Goal: Complete application form

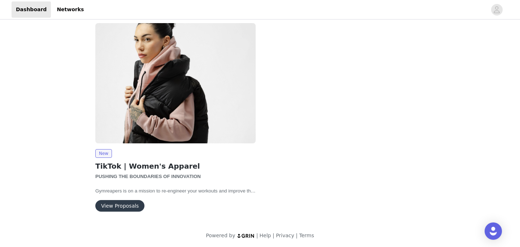
scroll to position [93, 0]
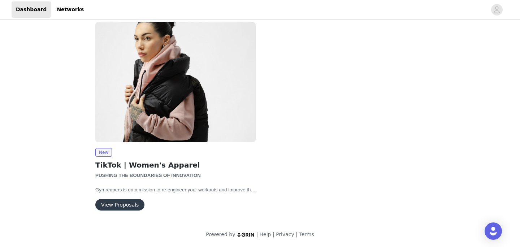
click at [107, 204] on button "View Proposals" at bounding box center [119, 205] width 49 height 12
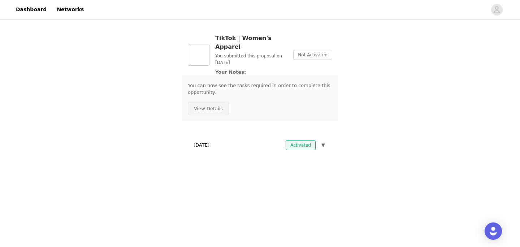
click at [207, 102] on button "View Details" at bounding box center [208, 109] width 41 height 14
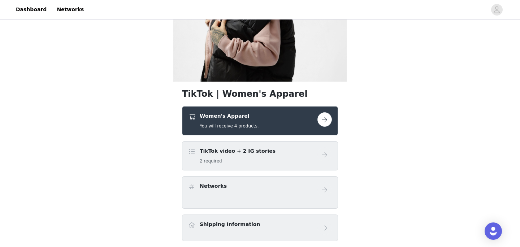
scroll to position [96, 0]
click at [226, 120] on div "Women's Apparel You will receive 4 products." at bounding box center [229, 121] width 59 height 17
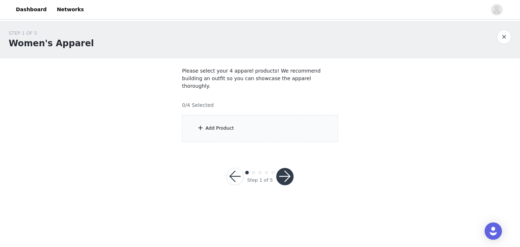
click at [226, 125] on div "Add Product" at bounding box center [220, 128] width 29 height 7
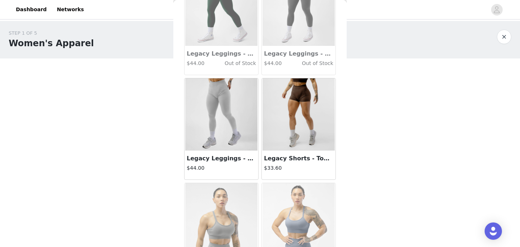
scroll to position [1527, 0]
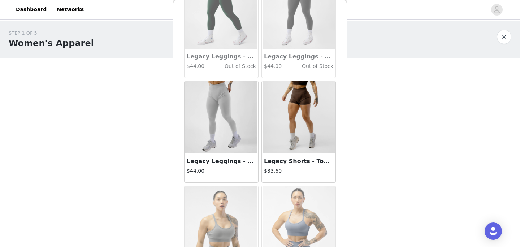
click at [289, 129] on img at bounding box center [299, 117] width 72 height 72
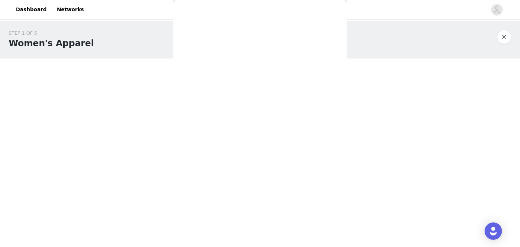
scroll to position [127, 0]
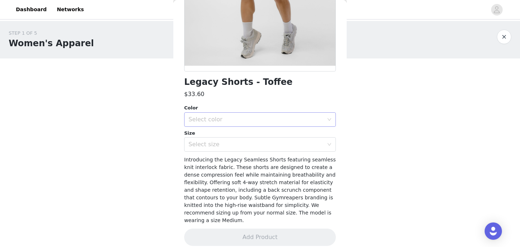
click at [279, 120] on div "Select color" at bounding box center [256, 119] width 135 height 7
click at [275, 131] on li "Toffee" at bounding box center [260, 136] width 152 height 12
click at [278, 142] on div "Select size" at bounding box center [256, 144] width 135 height 7
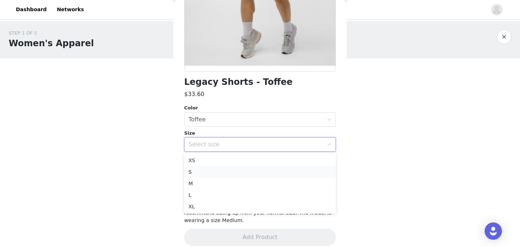
click at [266, 173] on li "S" at bounding box center [260, 172] width 152 height 12
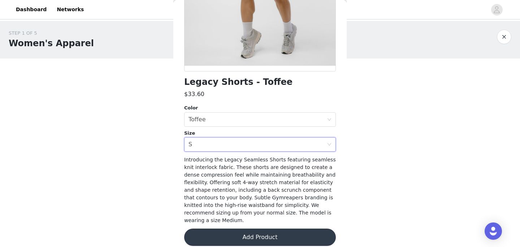
click at [260, 229] on button "Add Product" at bounding box center [260, 237] width 152 height 17
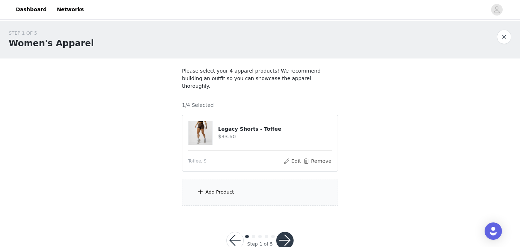
click at [223, 199] on section "Please select your 4 apparel products! We recommend building an outfit so you c…" at bounding box center [259, 137] width 173 height 156
click at [215, 180] on div "Add Product" at bounding box center [260, 192] width 156 height 27
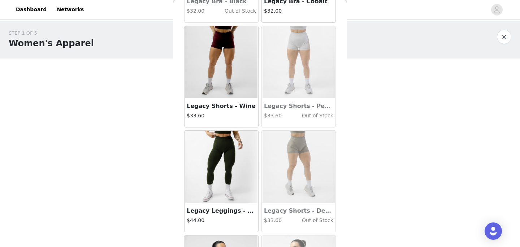
scroll to position [2529, 0]
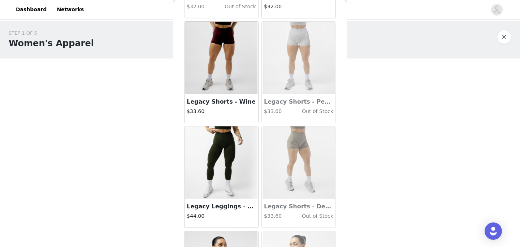
click at [215, 80] on img at bounding box center [221, 58] width 72 height 72
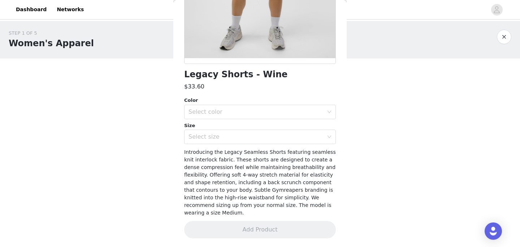
scroll to position [127, 0]
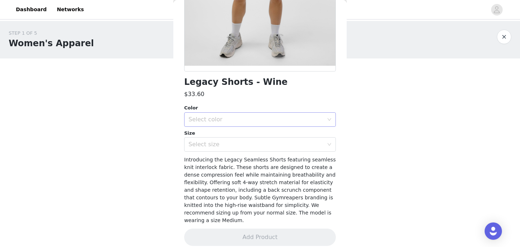
click at [218, 123] on div "Select color" at bounding box center [258, 120] width 138 height 14
click at [219, 135] on li "Wine" at bounding box center [260, 136] width 152 height 12
click at [220, 145] on div "Select size" at bounding box center [256, 144] width 135 height 7
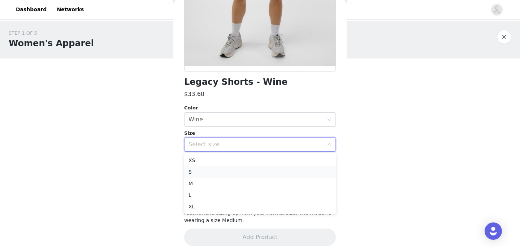
click at [214, 173] on li "S" at bounding box center [260, 172] width 152 height 12
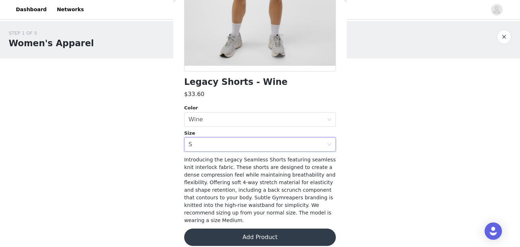
click at [243, 233] on button "Add Product" at bounding box center [260, 237] width 152 height 17
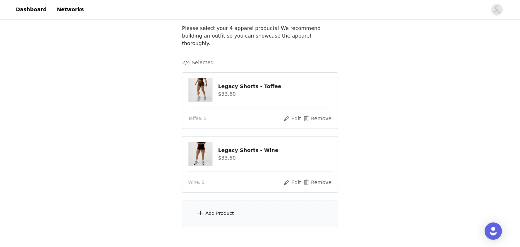
scroll to position [44, 0]
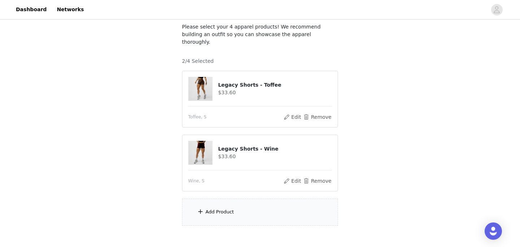
click at [211, 208] on div "Add Product" at bounding box center [260, 212] width 156 height 27
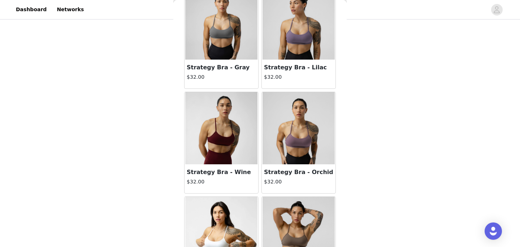
scroll to position [6755, 0]
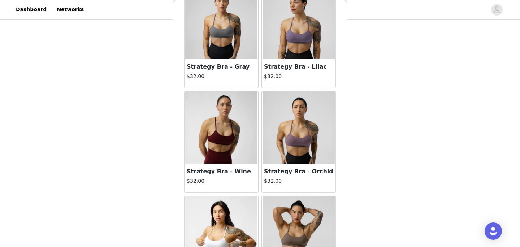
click at [226, 170] on h3 "Strategy Bra - Wine" at bounding box center [221, 171] width 69 height 9
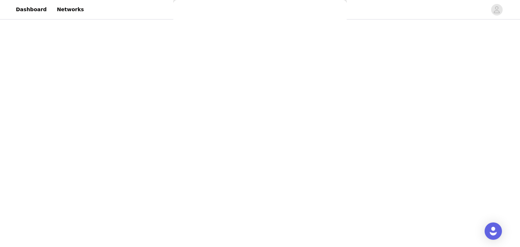
scroll to position [97, 0]
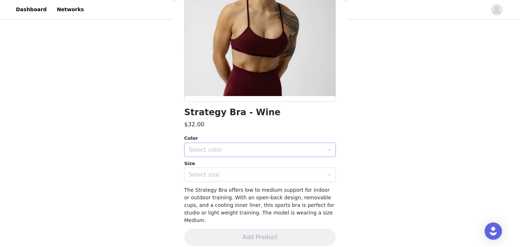
click at [212, 152] on div "Select color" at bounding box center [256, 149] width 135 height 7
click at [213, 167] on li "Wine" at bounding box center [260, 166] width 152 height 12
click at [215, 180] on div "Select size" at bounding box center [258, 175] width 138 height 14
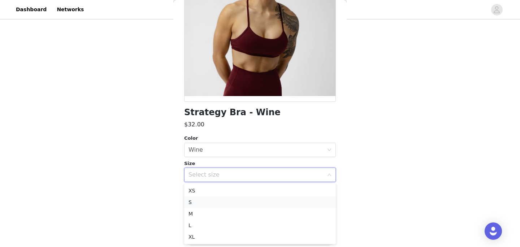
click at [204, 200] on li "S" at bounding box center [260, 203] width 152 height 12
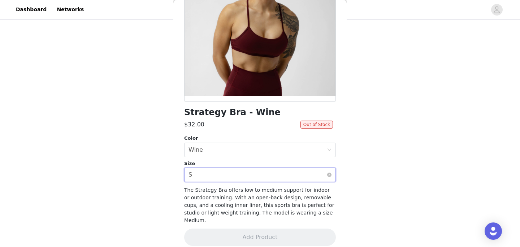
click at [206, 176] on div "Select size S" at bounding box center [258, 175] width 138 height 14
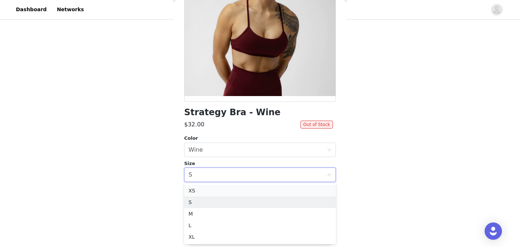
click at [208, 187] on li "XS" at bounding box center [260, 191] width 152 height 12
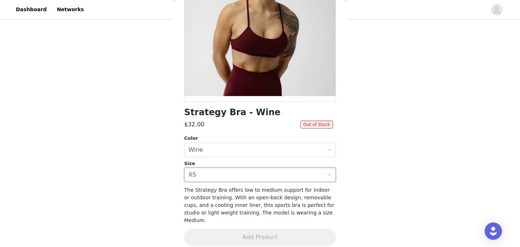
scroll to position [76, 0]
click at [214, 172] on div "Select size XS" at bounding box center [258, 175] width 138 height 14
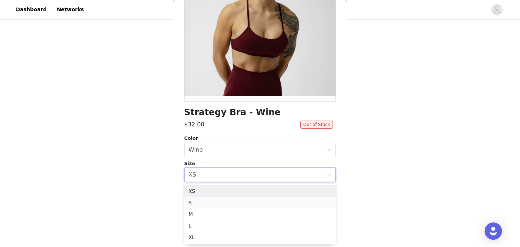
click at [216, 205] on li "S" at bounding box center [260, 203] width 152 height 12
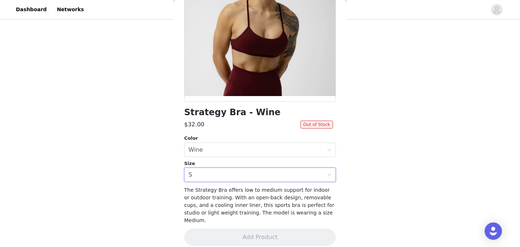
click at [154, 162] on div "STEP 1 OF 5 Women's Apparel Please select your 4 apparel products! We recommend…" at bounding box center [260, 74] width 520 height 258
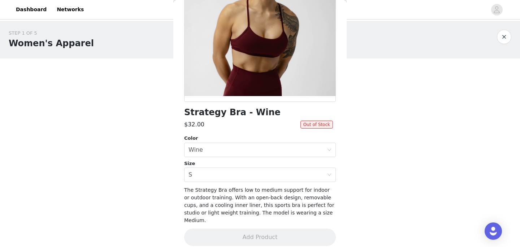
scroll to position [0, 0]
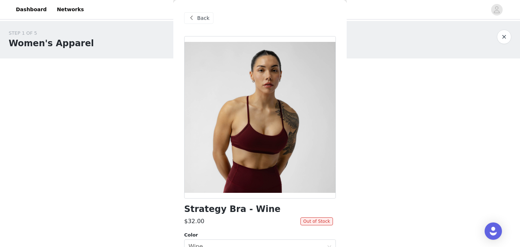
click at [194, 19] on span at bounding box center [191, 18] width 9 height 9
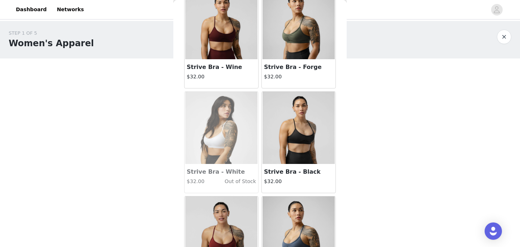
scroll to position [6021, 0]
click at [207, 62] on div "Strive Bra - Wine $32.00" at bounding box center [222, 74] width 74 height 29
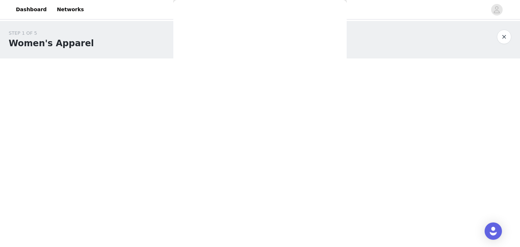
scroll to position [97, 0]
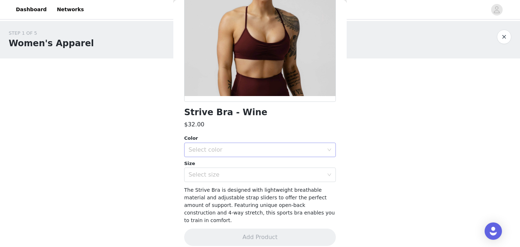
click at [233, 155] on div "Select color" at bounding box center [258, 150] width 138 height 14
click at [232, 168] on li "Wine" at bounding box center [260, 166] width 152 height 12
click at [232, 176] on div "Select size" at bounding box center [256, 174] width 135 height 7
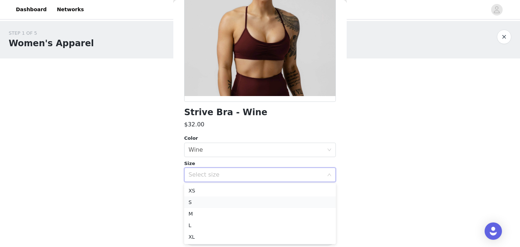
click at [228, 201] on li "S" at bounding box center [260, 203] width 152 height 12
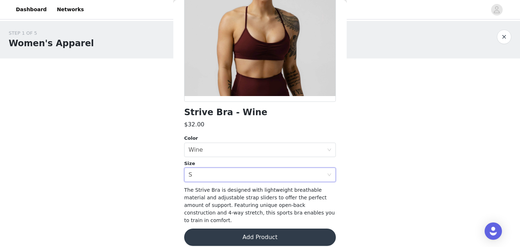
click at [233, 229] on button "Add Product" at bounding box center [260, 237] width 152 height 17
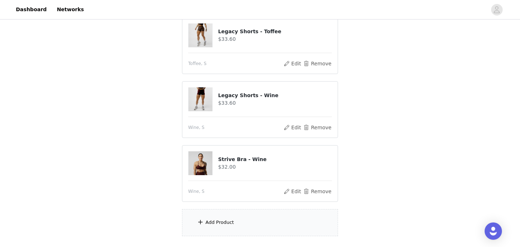
scroll to position [98, 0]
click at [224, 218] on div "Add Product" at bounding box center [220, 221] width 29 height 7
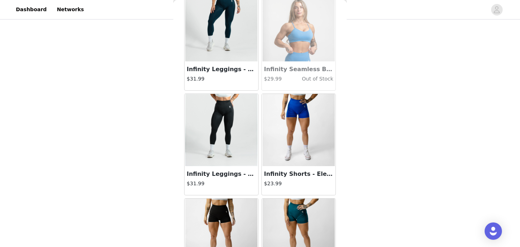
scroll to position [362, 0]
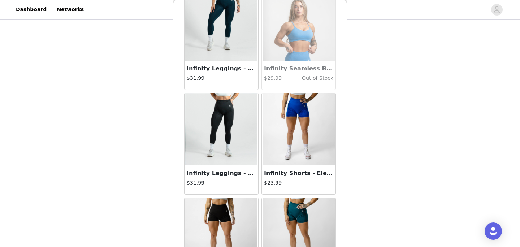
click at [211, 149] on img at bounding box center [221, 129] width 72 height 72
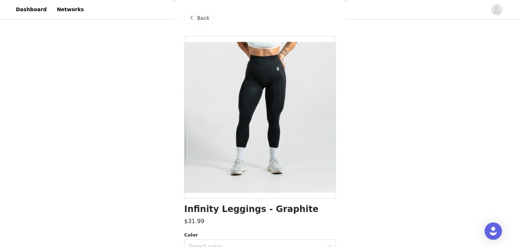
scroll to position [98, 0]
click at [194, 17] on span at bounding box center [191, 18] width 9 height 9
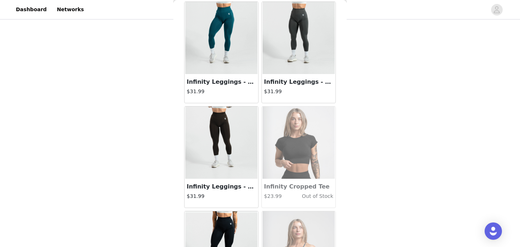
scroll to position [872, 0]
click at [280, 49] on img at bounding box center [299, 39] width 72 height 72
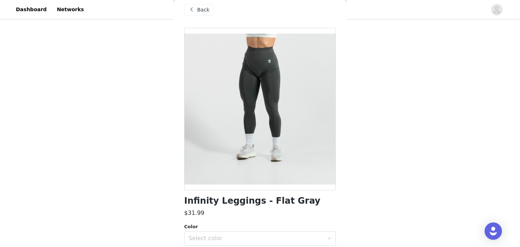
scroll to position [0, 0]
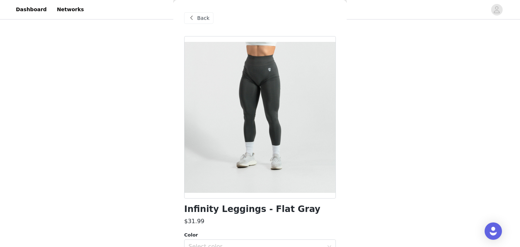
click at [194, 16] on span at bounding box center [191, 18] width 9 height 9
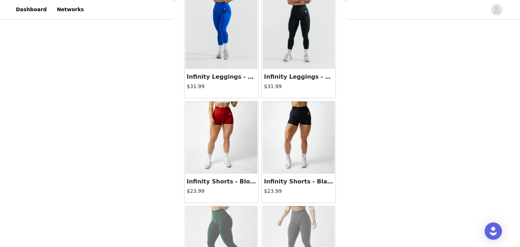
scroll to position [1301, 0]
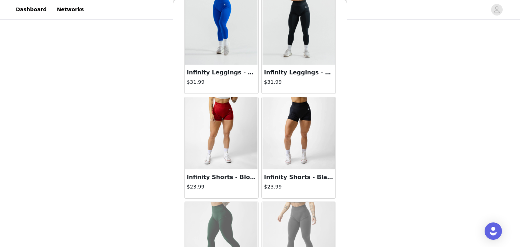
click at [226, 85] on h4 "$31.99" at bounding box center [221, 82] width 69 height 8
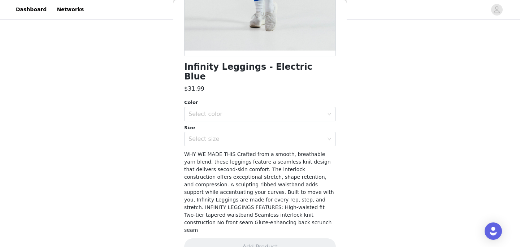
scroll to position [132, 0]
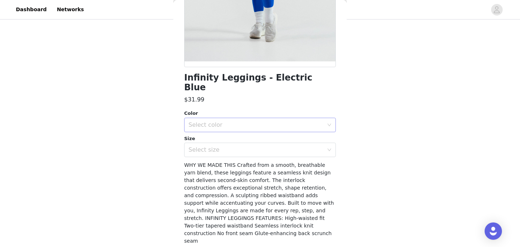
click at [229, 118] on div "Select color" at bounding box center [258, 125] width 138 height 14
click at [233, 128] on li "Electric Blue" at bounding box center [260, 131] width 152 height 12
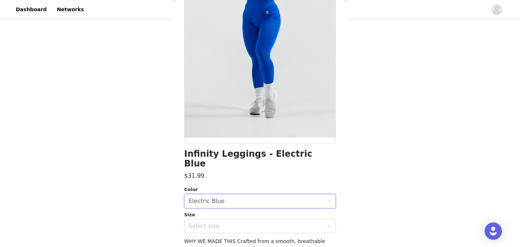
scroll to position [56, 0]
click at [255, 222] on div "Select size" at bounding box center [256, 225] width 135 height 7
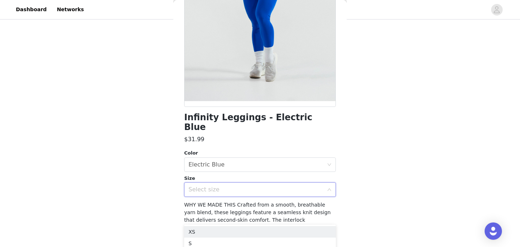
scroll to position [92, 0]
click at [224, 242] on li "S" at bounding box center [260, 244] width 152 height 12
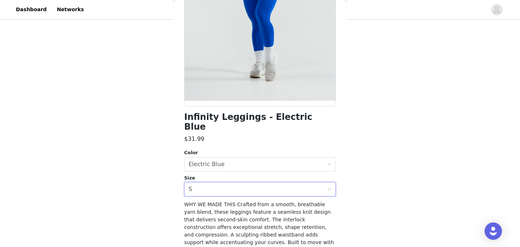
scroll to position [142, 0]
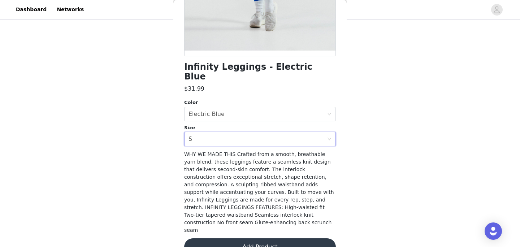
click at [242, 238] on button "Add Product" at bounding box center [260, 246] width 152 height 17
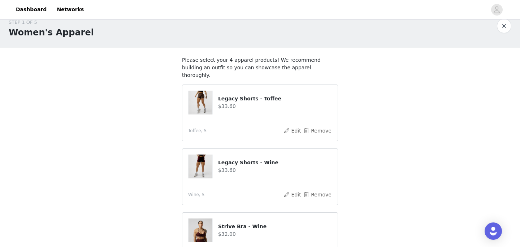
scroll to position [0, 0]
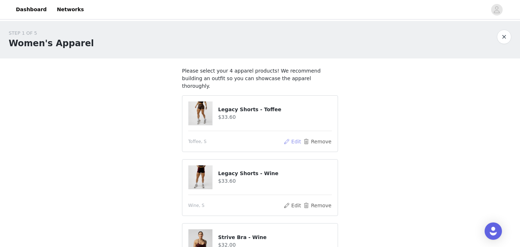
click at [299, 137] on button "Edit" at bounding box center [292, 141] width 18 height 9
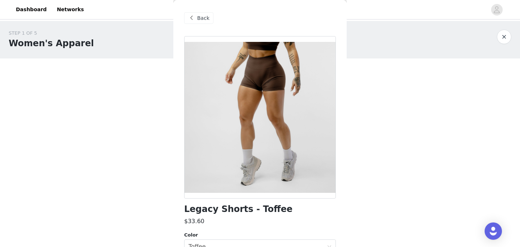
click at [194, 19] on span at bounding box center [191, 18] width 9 height 9
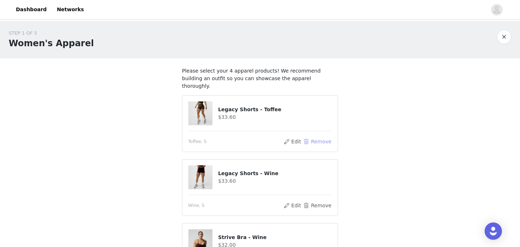
click at [319, 137] on button "Remove" at bounding box center [317, 141] width 29 height 9
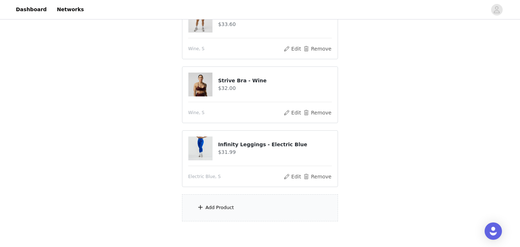
scroll to position [119, 0]
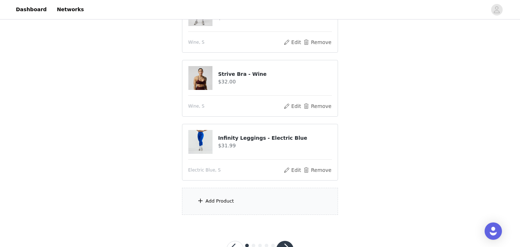
click at [224, 198] on div "Add Product" at bounding box center [220, 201] width 29 height 7
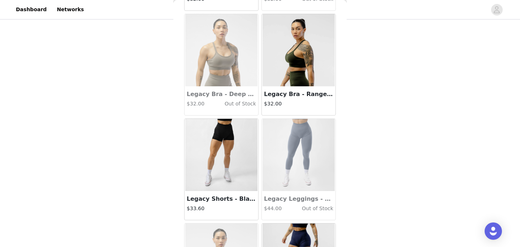
scroll to position [2850, 0]
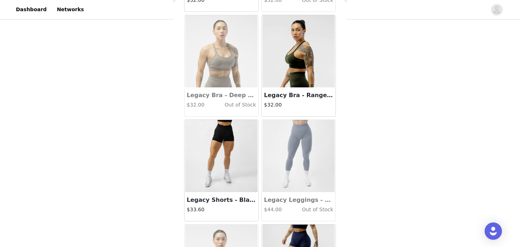
click at [214, 139] on img at bounding box center [221, 156] width 72 height 72
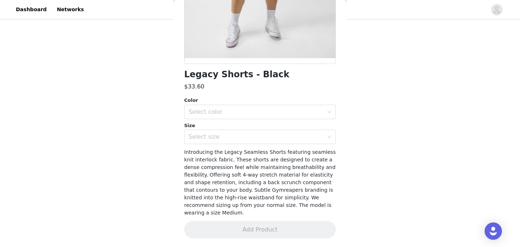
scroll to position [127, 0]
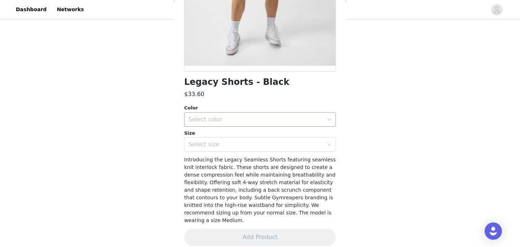
click at [208, 117] on div "Select color" at bounding box center [256, 119] width 135 height 7
click at [217, 138] on li "Black" at bounding box center [260, 136] width 152 height 12
click at [217, 147] on div "Select size" at bounding box center [256, 144] width 135 height 7
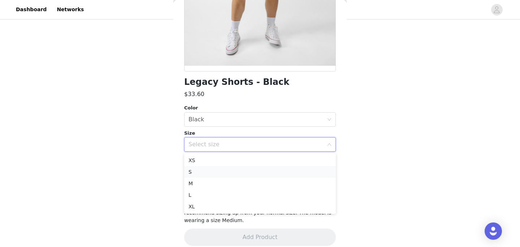
click at [221, 172] on li "S" at bounding box center [260, 172] width 152 height 12
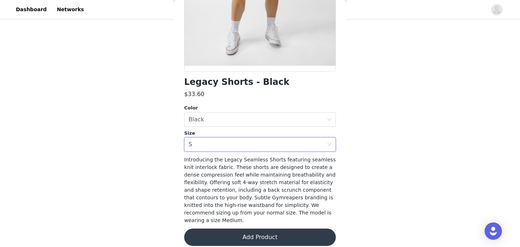
click at [243, 229] on button "Add Product" at bounding box center [260, 237] width 152 height 17
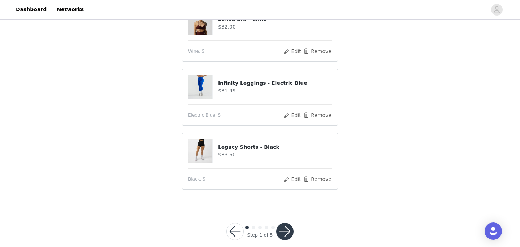
scroll to position [157, 0]
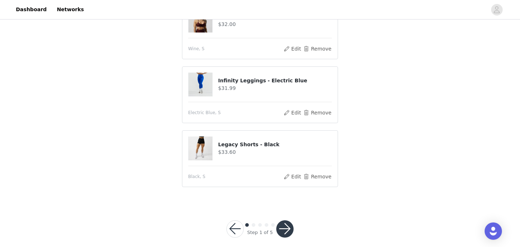
click at [286, 221] on button "button" at bounding box center [284, 228] width 17 height 17
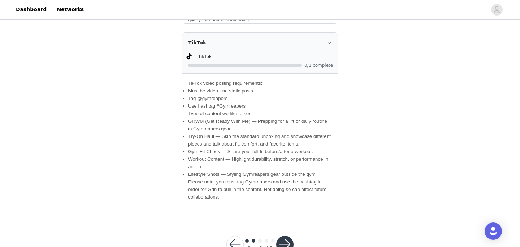
scroll to position [268, 0]
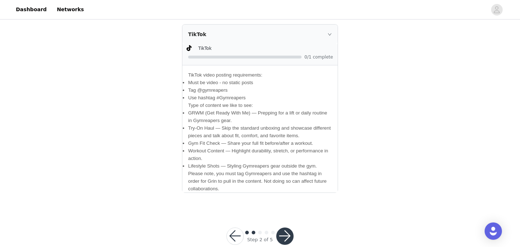
click at [283, 228] on button "button" at bounding box center [284, 236] width 17 height 17
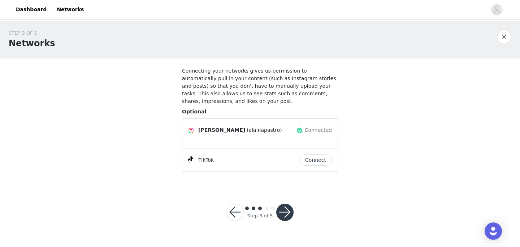
click at [311, 159] on button "Connect" at bounding box center [315, 160] width 33 height 12
click at [285, 216] on button "button" at bounding box center [284, 212] width 17 height 17
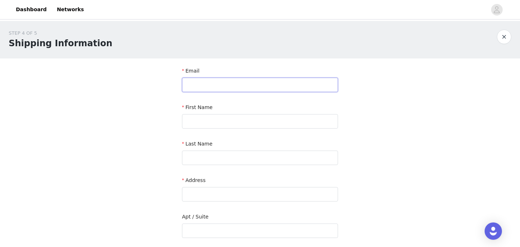
click at [206, 87] on input "text" at bounding box center [260, 85] width 156 height 14
type input "[EMAIL_ADDRESS][DOMAIN_NAME]"
type input "[PERSON_NAME]"
type input "Pastro"
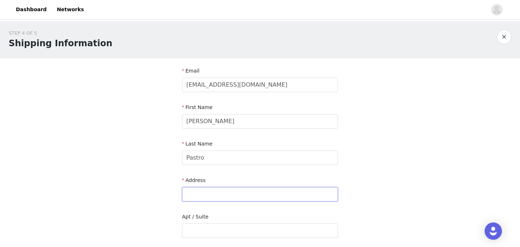
type input "[STREET_ADDRESS]"
type input "Chilliwack"
type input "V2R 0B9"
type input "6048355513"
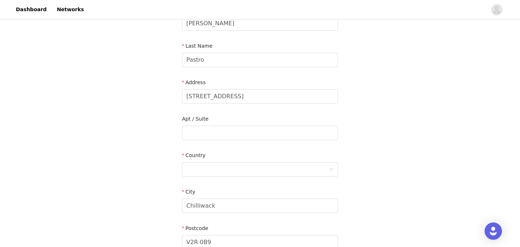
scroll to position [99, 0]
click at [199, 170] on div at bounding box center [257, 169] width 143 height 14
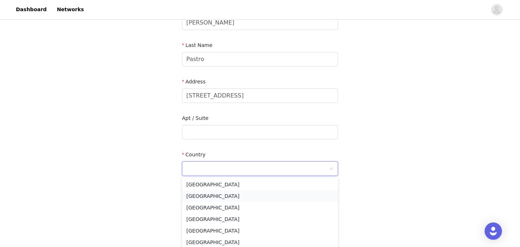
click at [207, 196] on li "[GEOGRAPHIC_DATA]" at bounding box center [260, 196] width 156 height 12
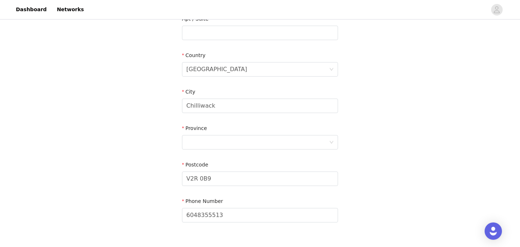
scroll to position [221, 0]
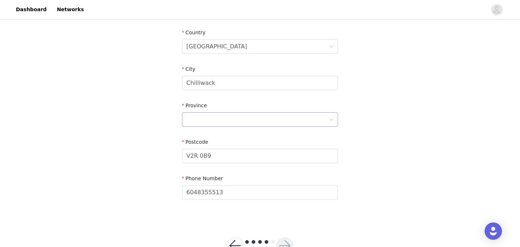
click at [203, 113] on div at bounding box center [257, 120] width 143 height 14
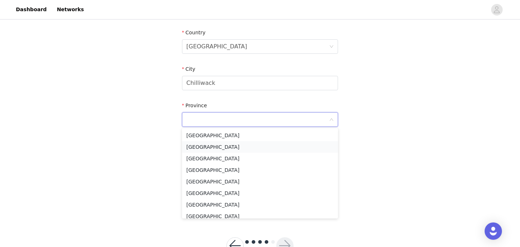
click at [201, 144] on li "[GEOGRAPHIC_DATA]" at bounding box center [260, 147] width 156 height 12
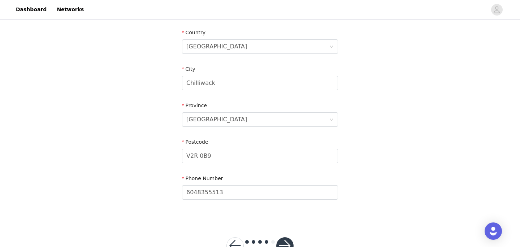
scroll to position [245, 0]
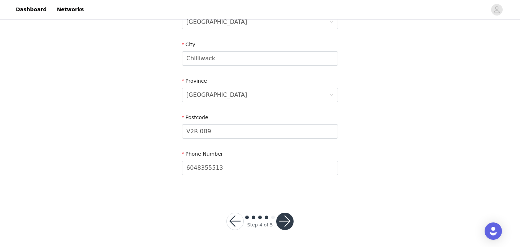
click at [287, 219] on button "button" at bounding box center [284, 221] width 17 height 17
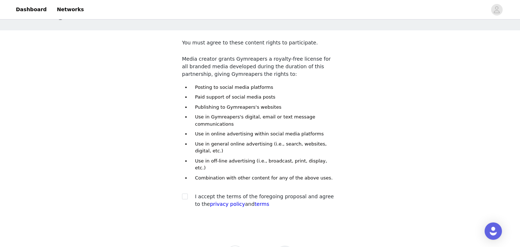
scroll to position [33, 0]
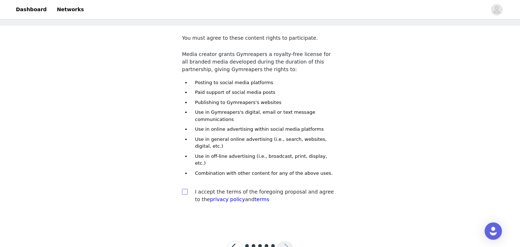
click at [186, 189] on input "checkbox" at bounding box center [184, 191] width 5 height 5
checkbox input "true"
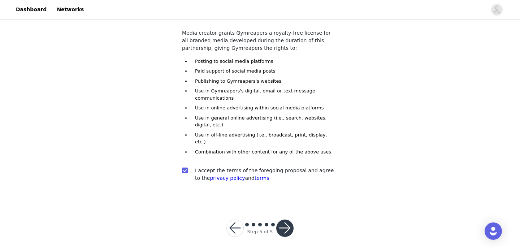
click at [284, 222] on button "button" at bounding box center [284, 228] width 17 height 17
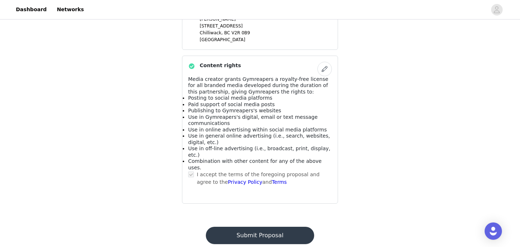
scroll to position [488, 0]
